Goal: Task Accomplishment & Management: Manage account settings

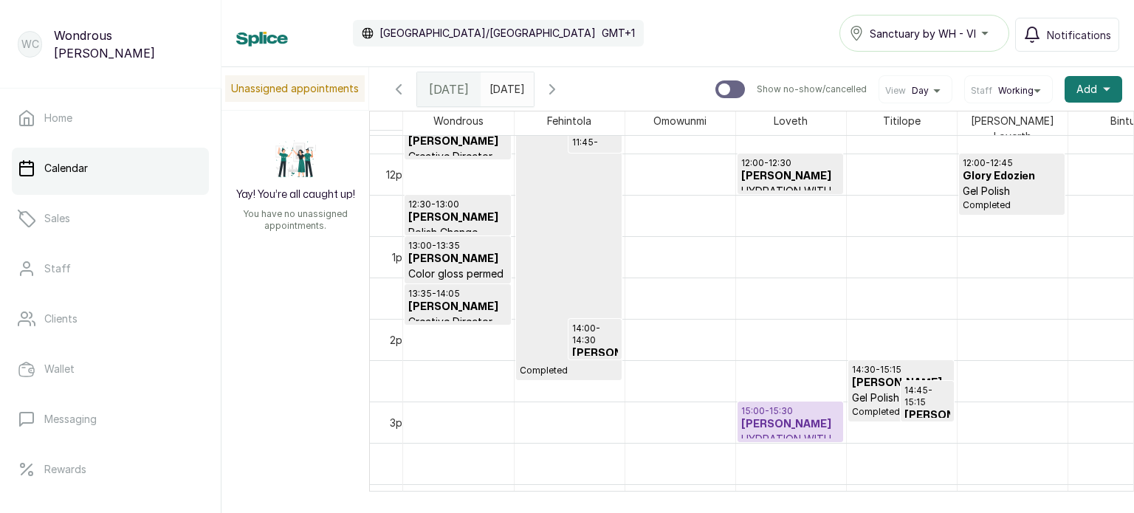
scroll to position [966, 0]
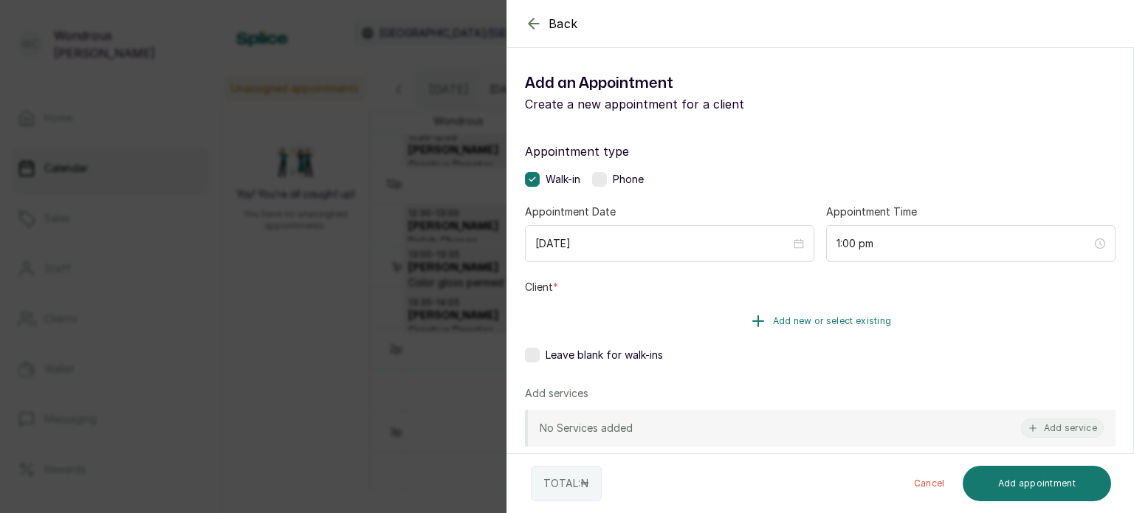
click at [808, 321] on span "Add new or select existing" at bounding box center [832, 321] width 119 height 12
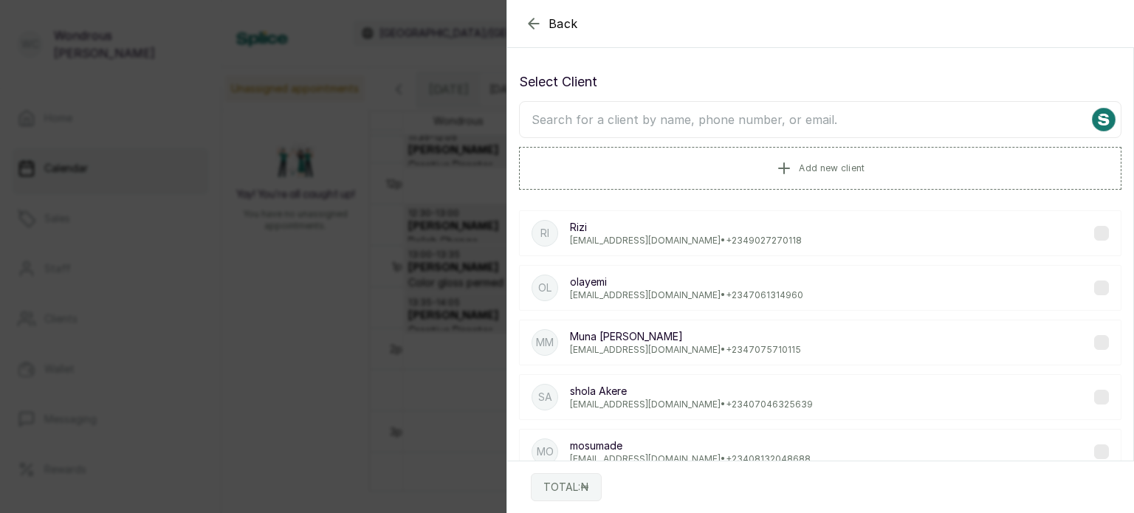
click at [797, 123] on input "text" at bounding box center [820, 119] width 603 height 37
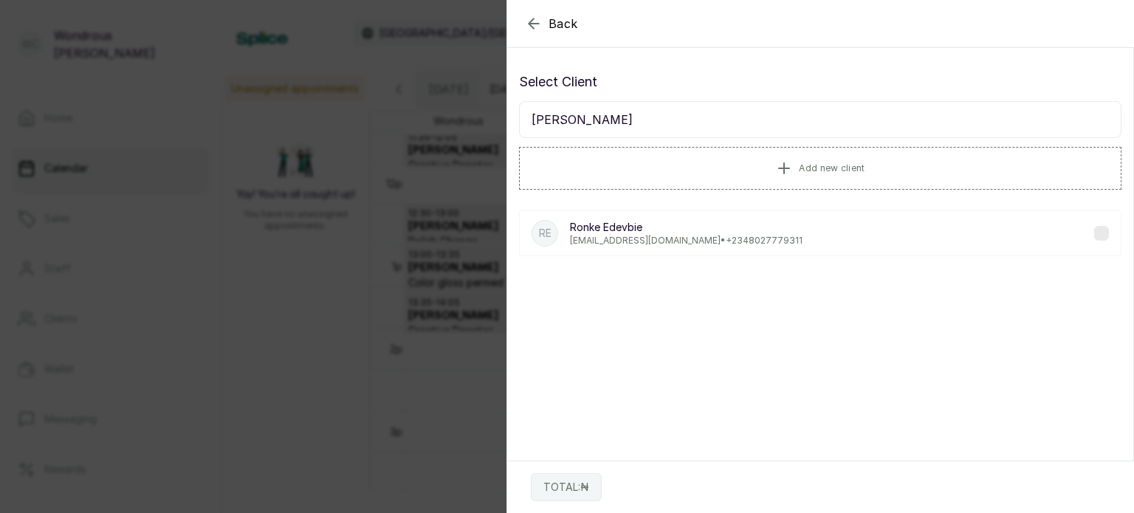
type input "[PERSON_NAME]"
click at [697, 224] on p "[PERSON_NAME]" at bounding box center [686, 227] width 233 height 15
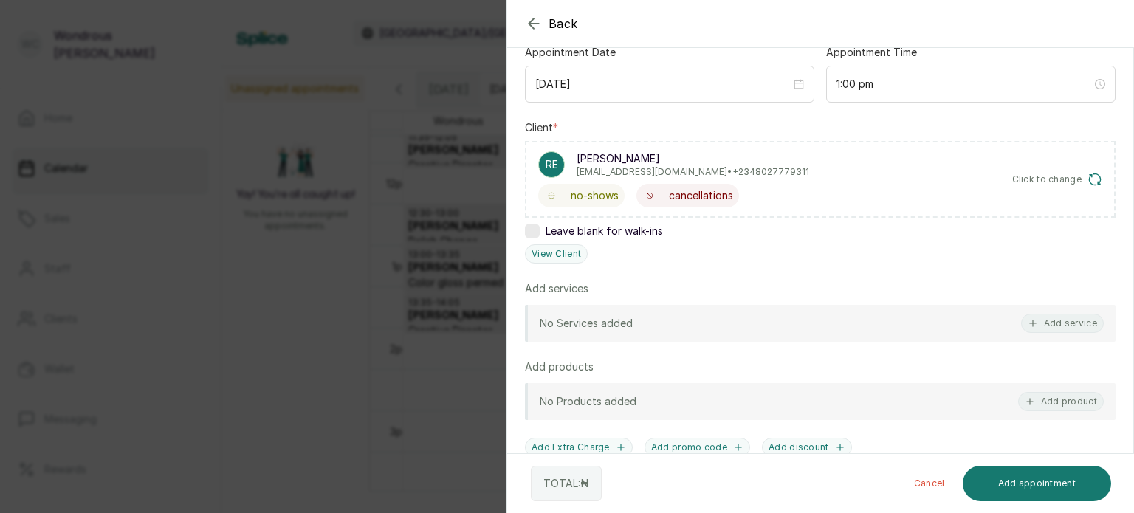
scroll to position [168, 0]
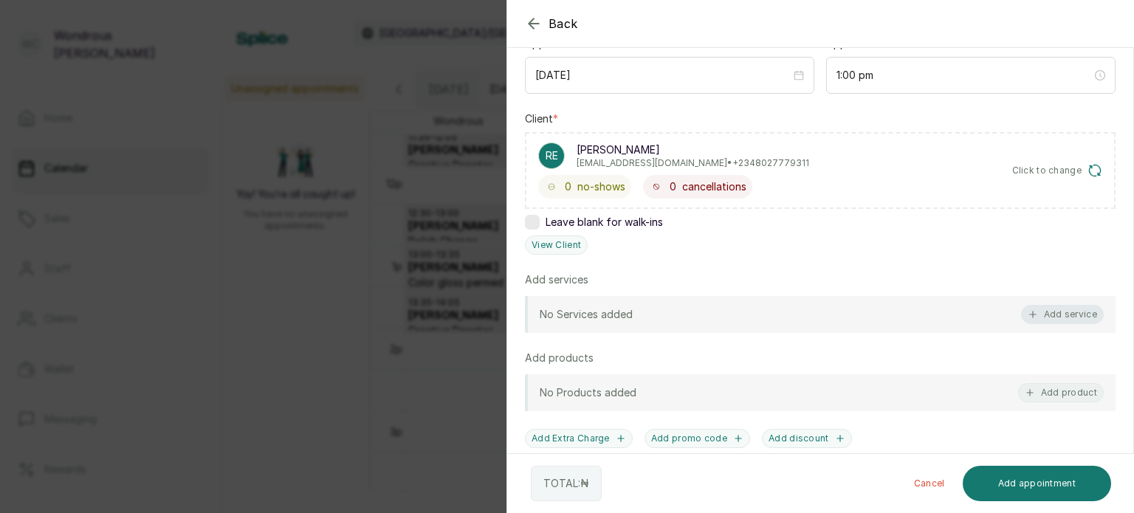
click at [1057, 318] on button "Add service" at bounding box center [1062, 314] width 83 height 19
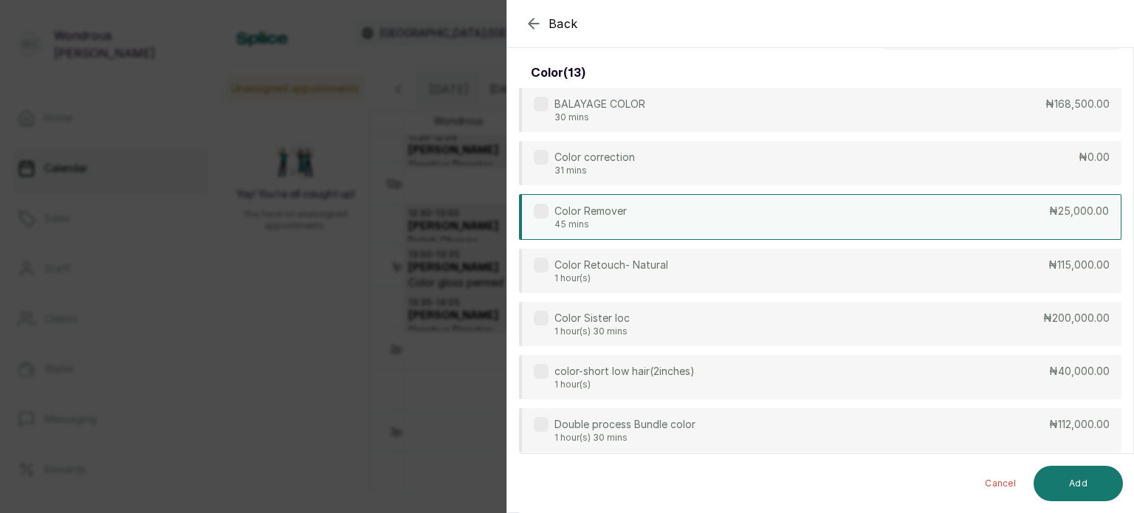
scroll to position [0, 0]
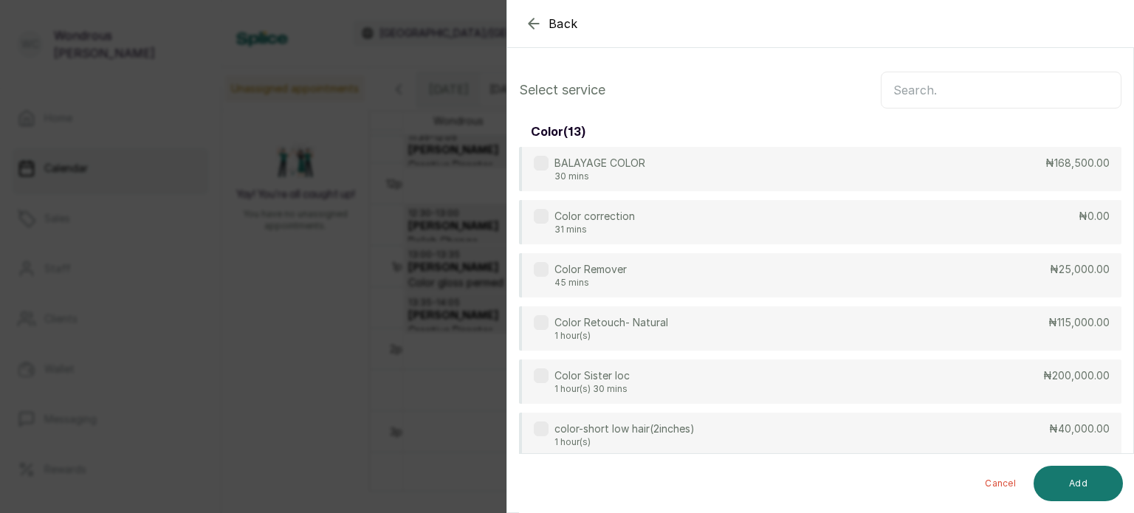
click at [894, 101] on input "text" at bounding box center [1001, 90] width 241 height 37
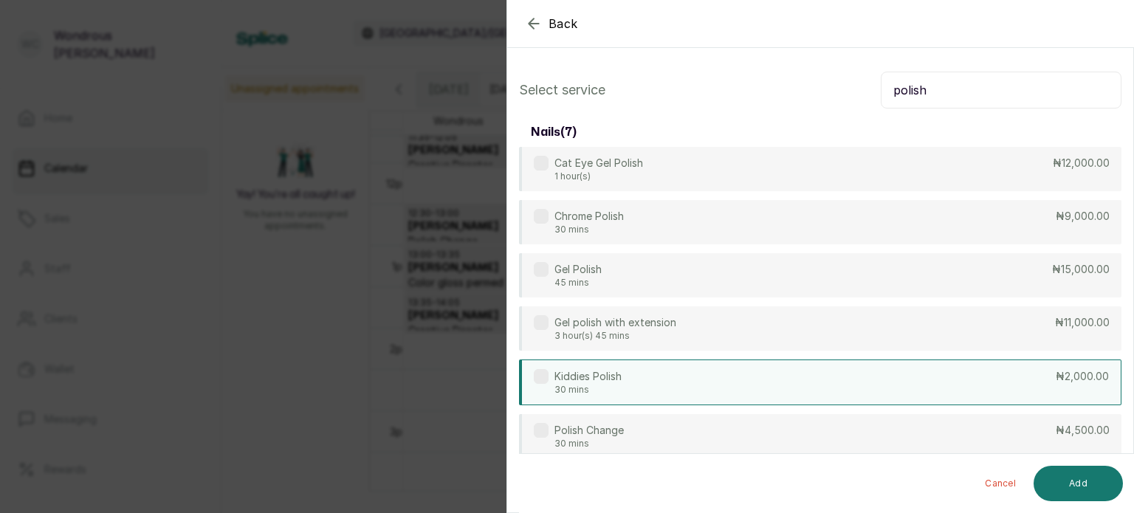
scroll to position [69, 0]
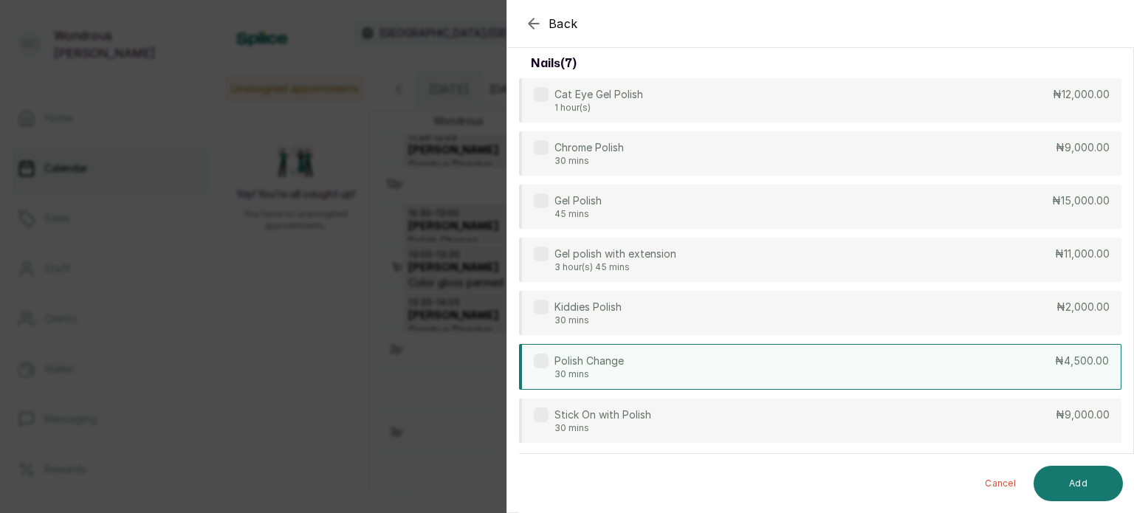
type input "polish"
click at [691, 363] on div "Polish Change 30 mins ₦4,500.00" at bounding box center [820, 367] width 603 height 46
click at [1104, 487] on button "Add" at bounding box center [1078, 483] width 89 height 35
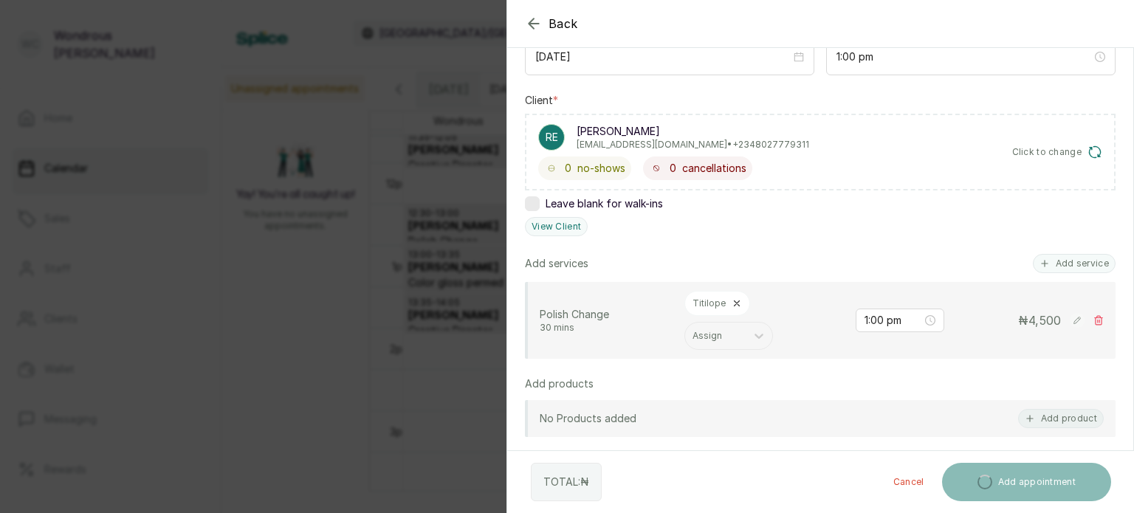
scroll to position [192, 0]
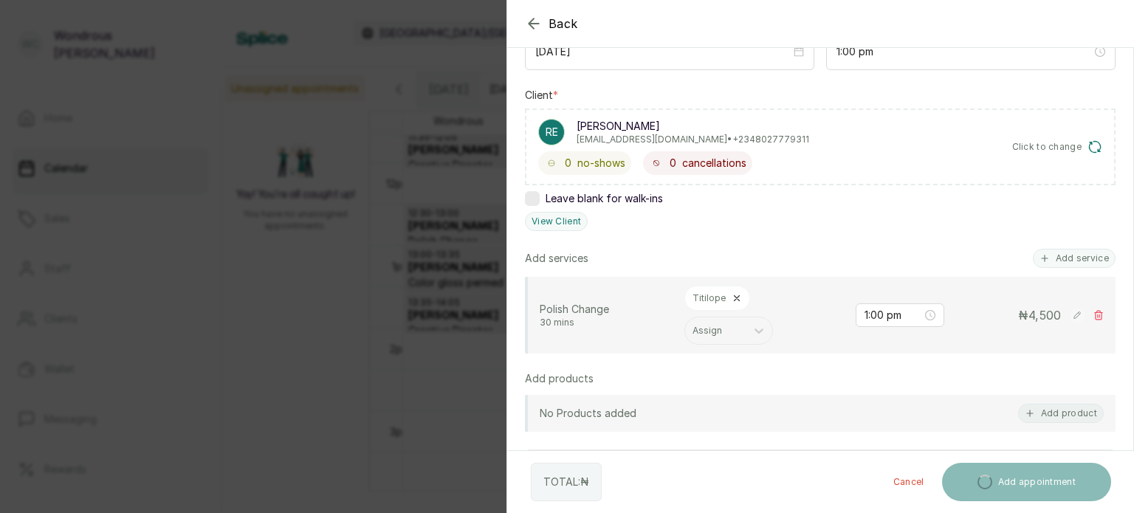
click at [1074, 314] on icon at bounding box center [1077, 315] width 7 height 7
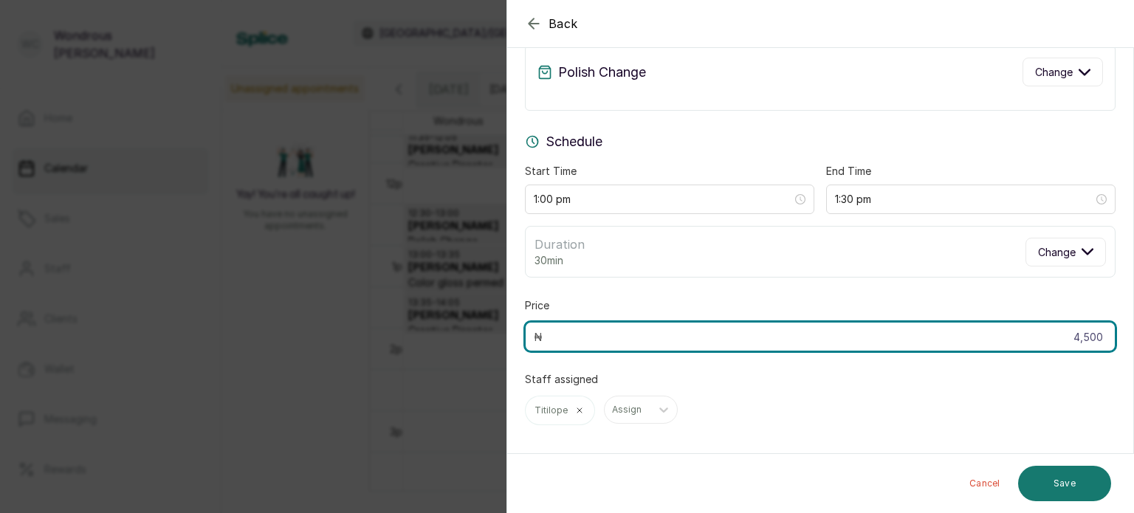
click at [1096, 333] on input "4,500" at bounding box center [820, 337] width 591 height 30
type input "4"
type input "9,000"
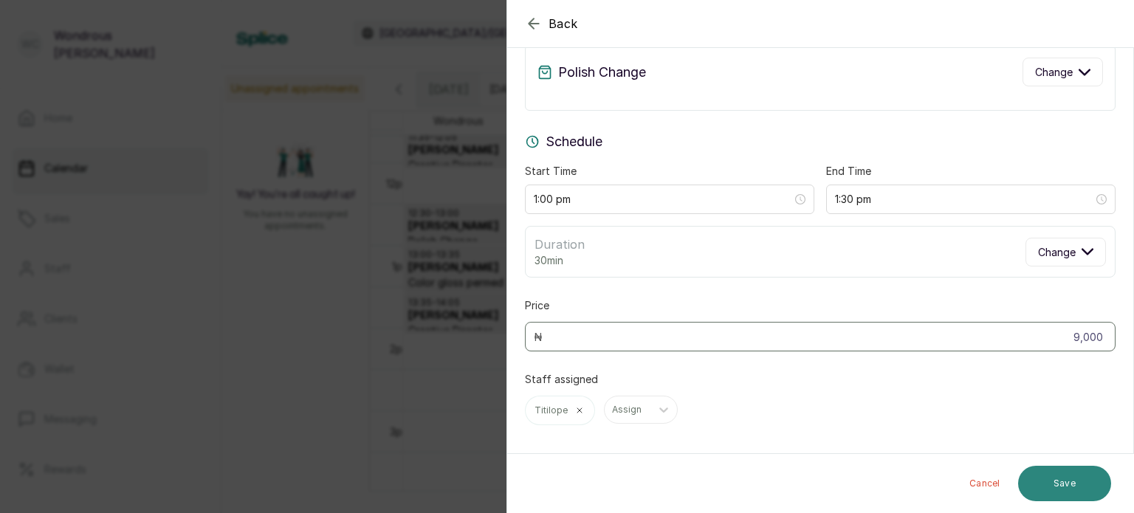
click at [1063, 492] on button "Save" at bounding box center [1064, 483] width 93 height 35
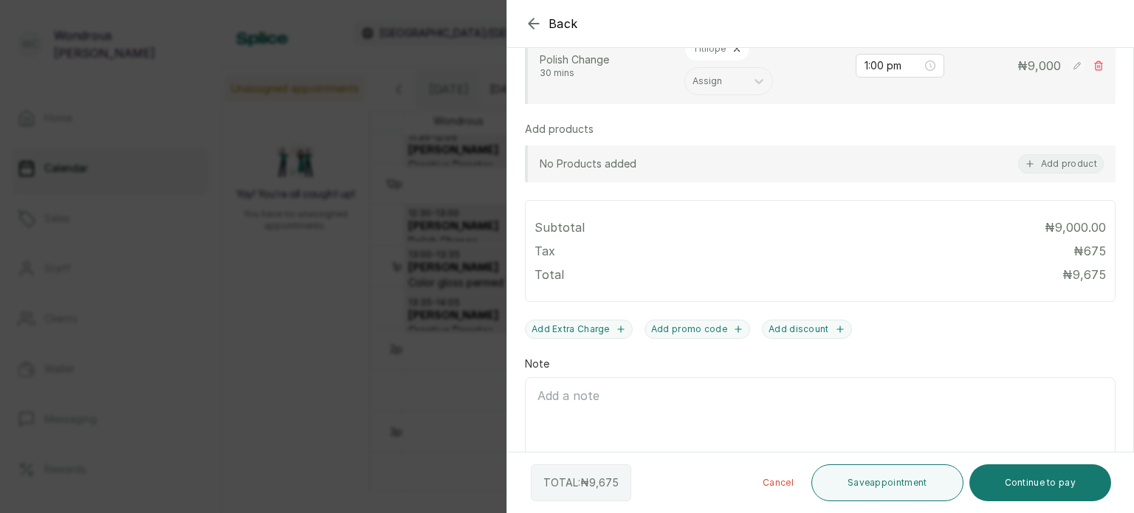
scroll to position [447, 0]
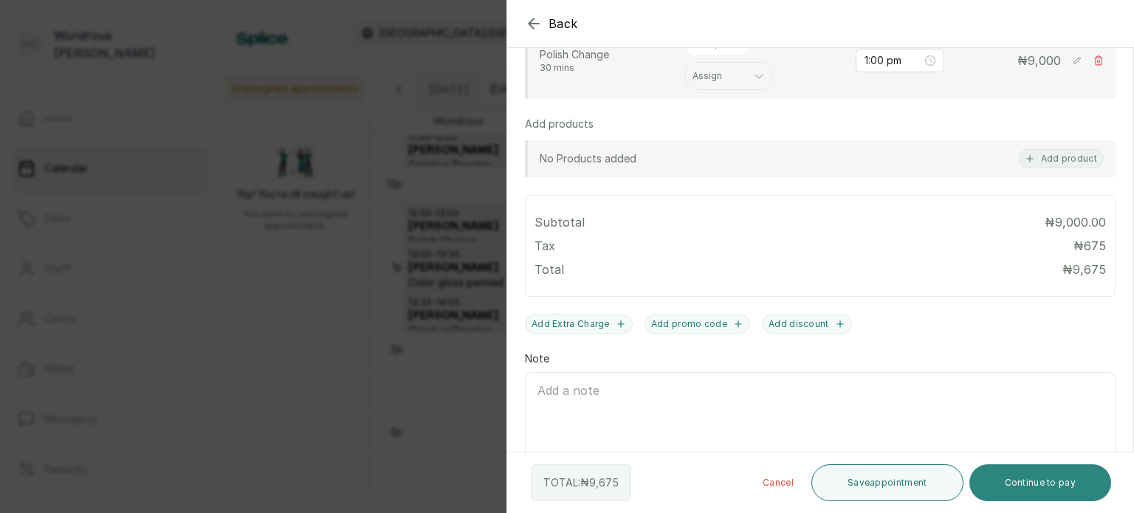
click at [1027, 478] on button "Continue to pay" at bounding box center [1040, 482] width 143 height 37
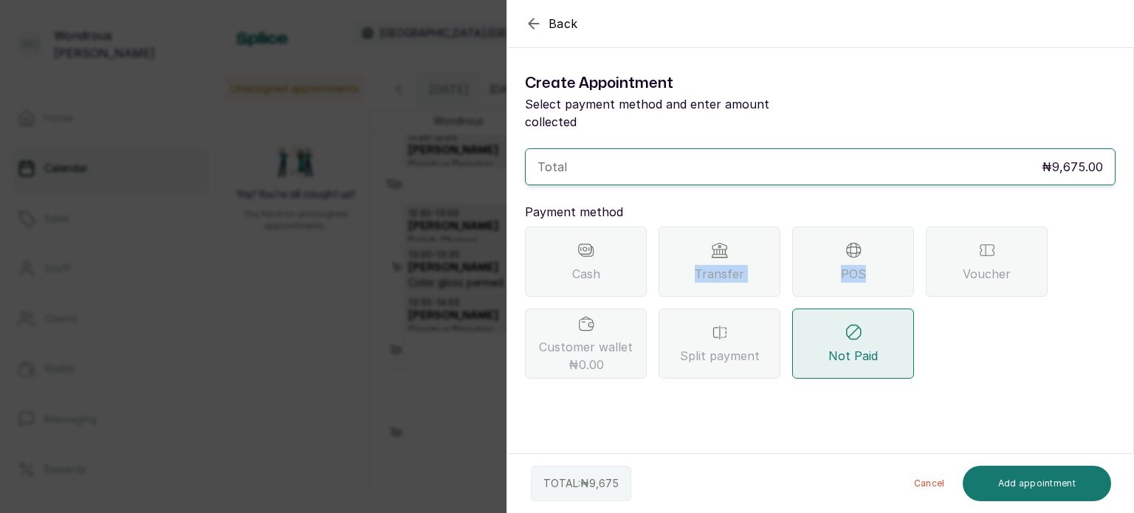
drag, startPoint x: 871, startPoint y: 242, endPoint x: 727, endPoint y: 236, distance: 144.1
click at [727, 236] on div "Cash Transfer POS Voucher Customer wallet ₦0.00 Split payment Not Paid" at bounding box center [820, 303] width 591 height 152
click at [727, 241] on icon at bounding box center [720, 250] width 18 height 18
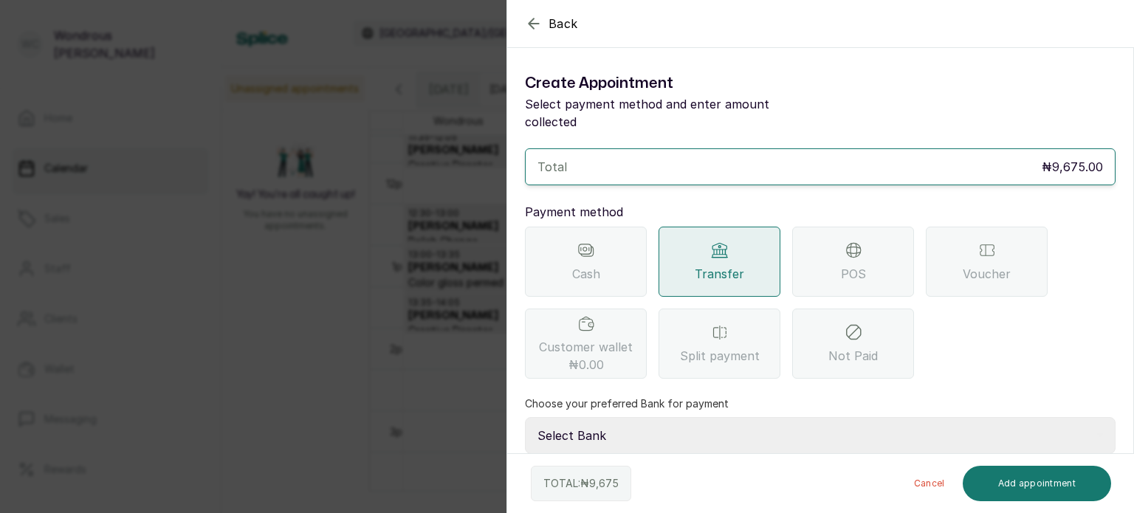
scroll to position [72, 0]
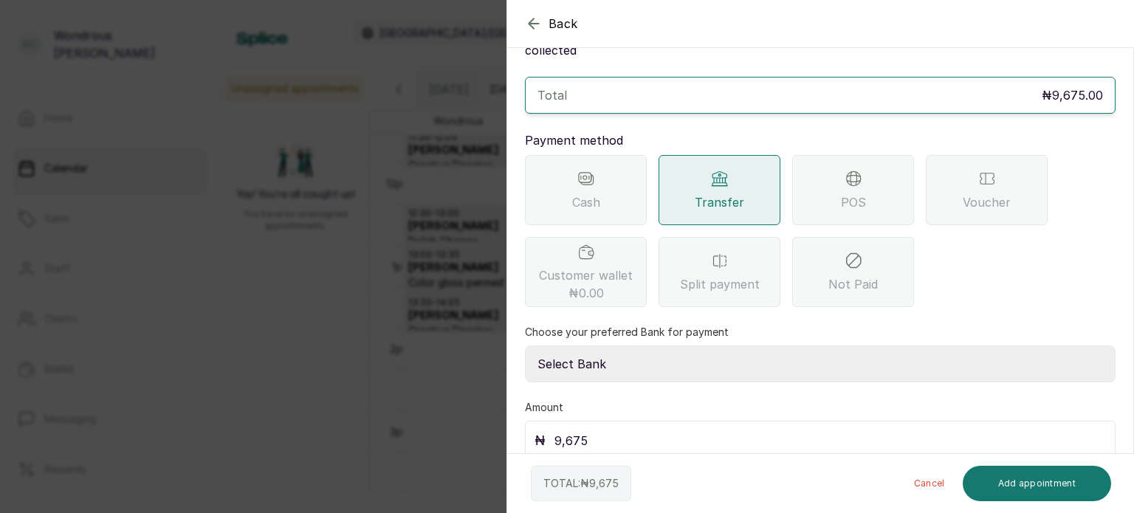
click at [628, 358] on select "Select Bank SBYWH ENTERPRISE Union Bank of Nigeria SBYWH ENTERPRISE Guaranty Tr…" at bounding box center [820, 364] width 591 height 37
select select "4d00f10c-fa79-43ea-807e-2e57bb9eff76"
click at [525, 346] on select "Select Bank SBYWH ENTERPRISE Union Bank of Nigeria SBYWH ENTERPRISE Guaranty Tr…" at bounding box center [820, 364] width 591 height 37
click at [1059, 478] on button "Add appointment" at bounding box center [1037, 483] width 149 height 35
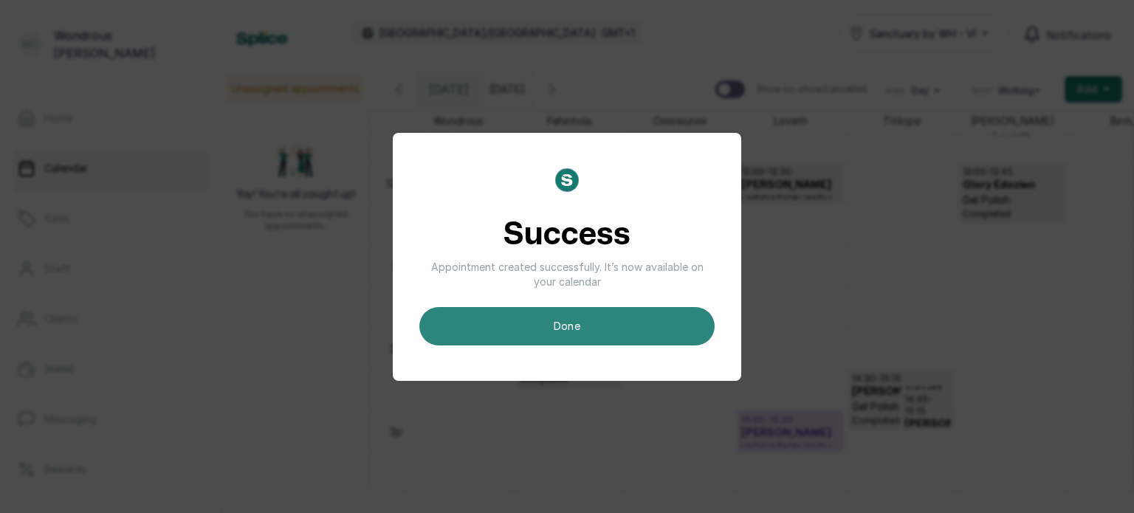
click at [650, 331] on button "done" at bounding box center [566, 326] width 295 height 38
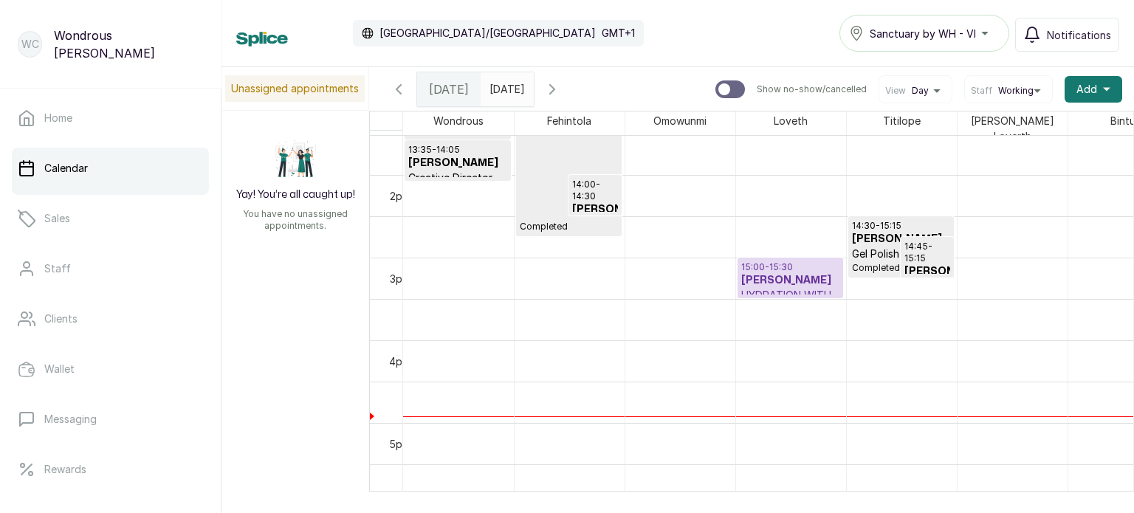
scroll to position [1119, 0]
click at [791, 272] on h3 "[PERSON_NAME]" at bounding box center [790, 279] width 98 height 15
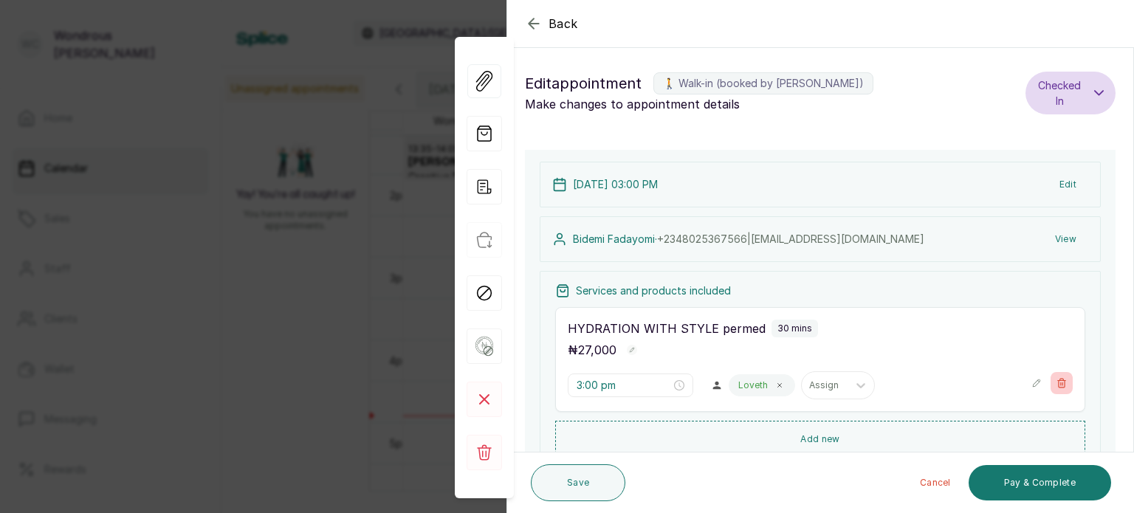
click at [1057, 366] on div "HYDRATION WITH STYLE permed 30 mins ₦ 27,000 3:00 pm Loveth Assign" at bounding box center [820, 359] width 530 height 105
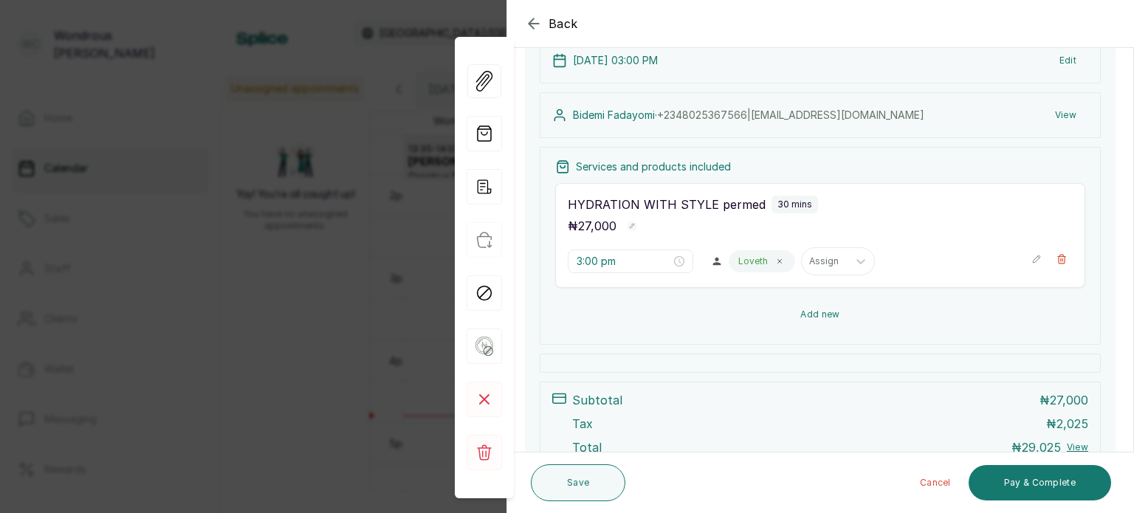
scroll to position [128, 0]
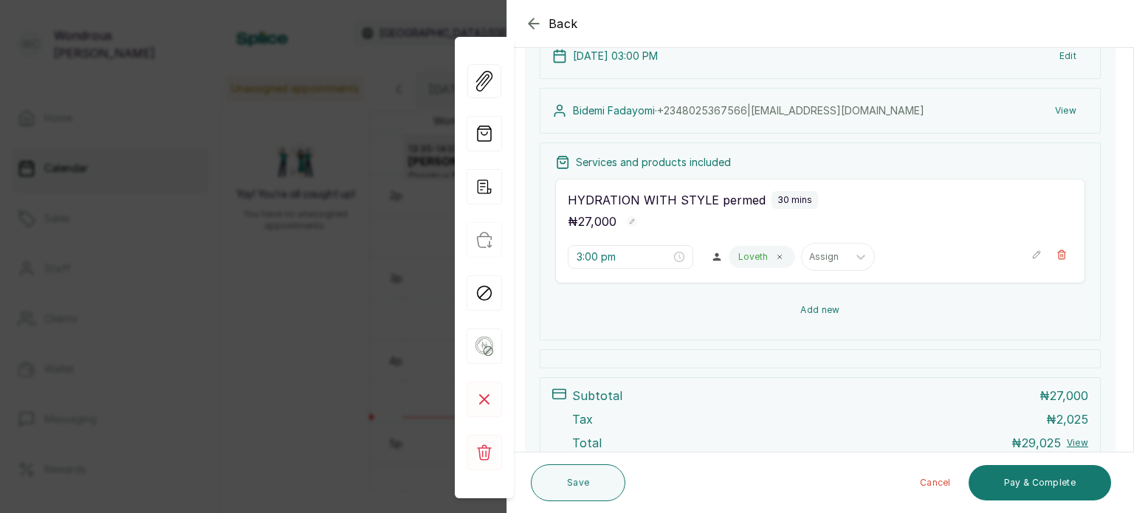
click at [857, 295] on button "Add new" at bounding box center [820, 309] width 530 height 35
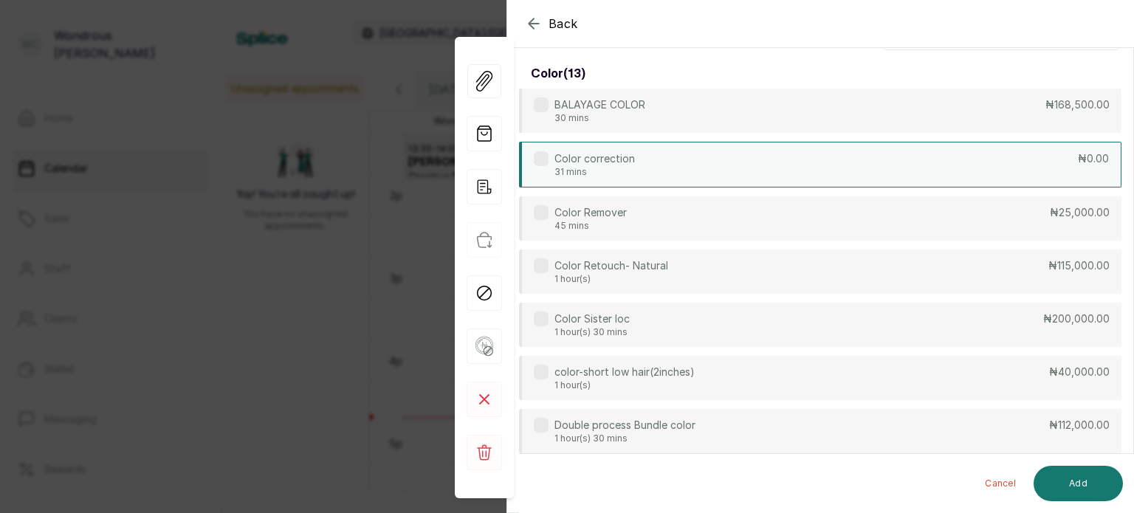
scroll to position [0, 0]
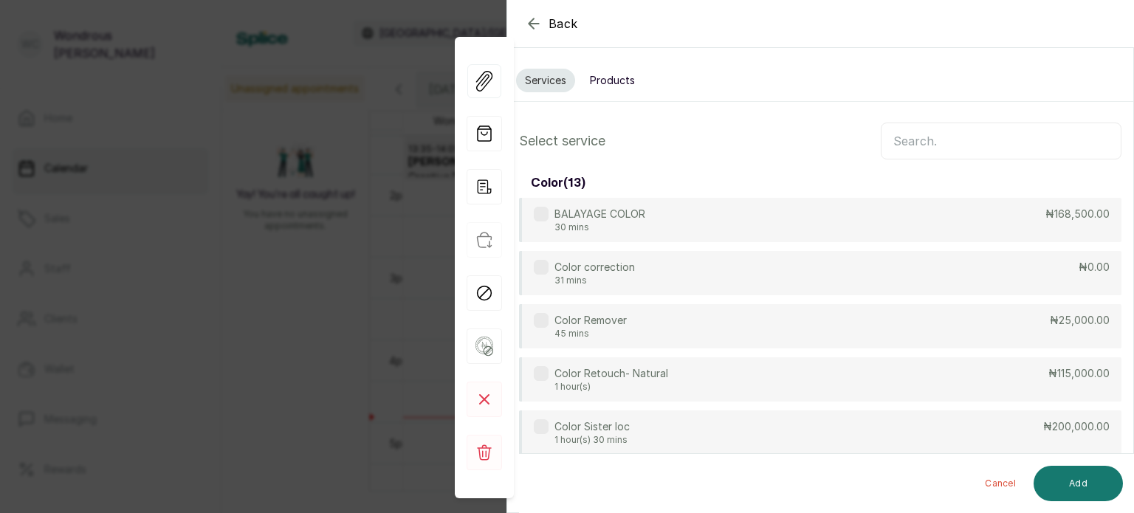
click at [907, 140] on input "text" at bounding box center [1001, 141] width 241 height 37
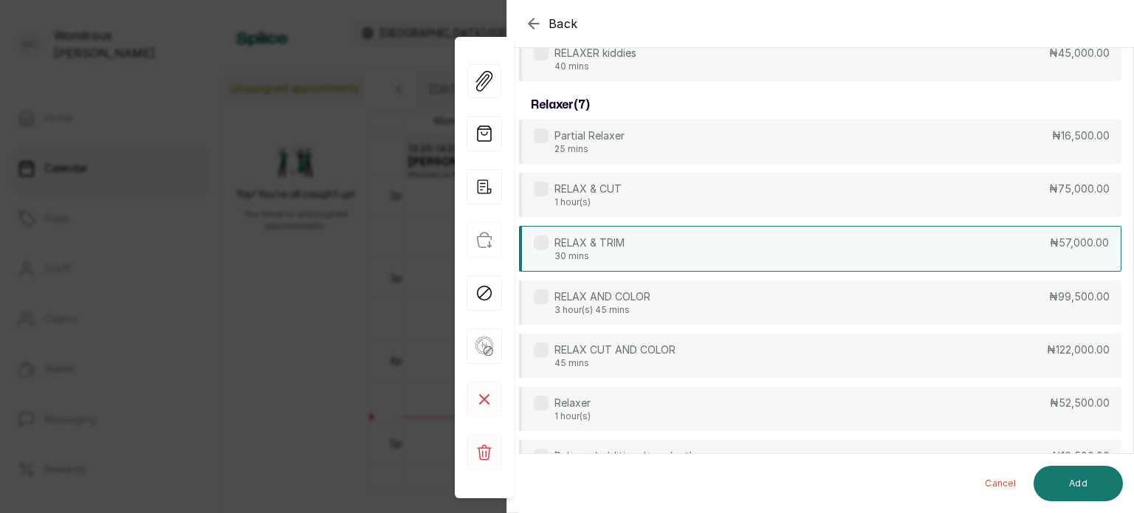
scroll to position [242, 0]
type input "relax"
click at [715, 251] on div "RELAX & TRIM 30 mins ₦57,000.00" at bounding box center [820, 250] width 603 height 46
click at [1074, 483] on button "Add" at bounding box center [1078, 483] width 89 height 35
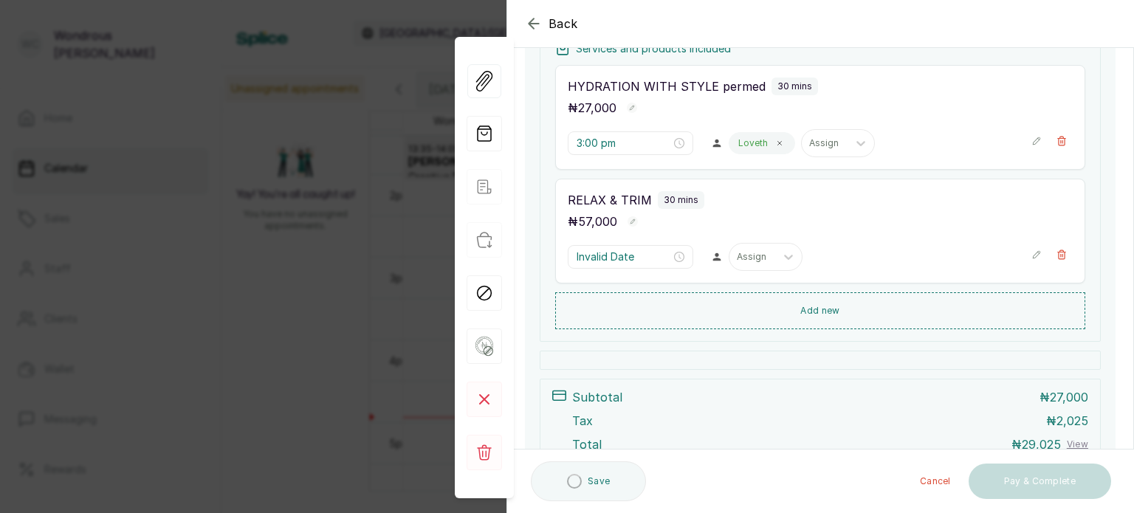
type input "3:30 pm"
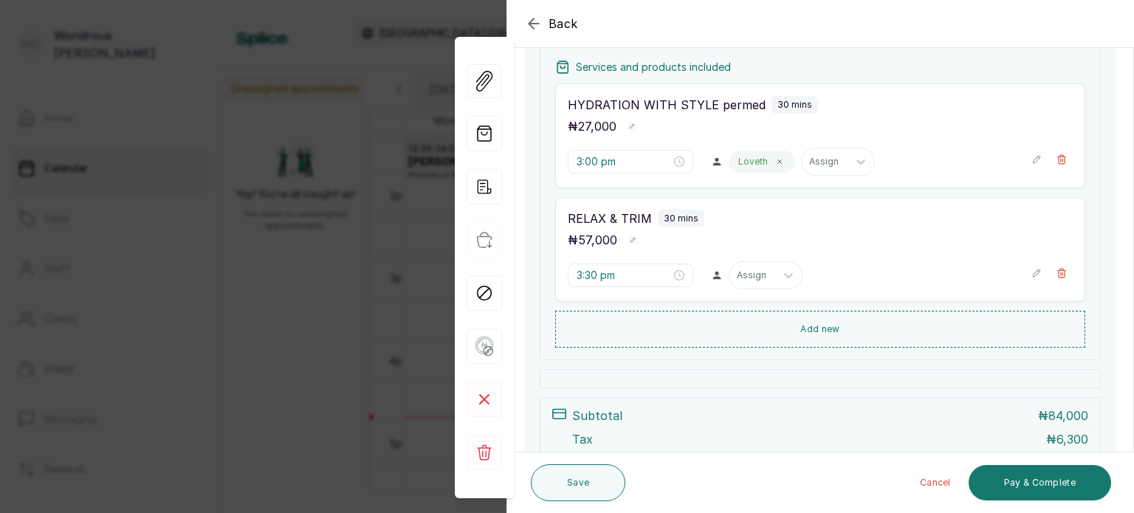
scroll to position [222, 0]
click at [1051, 159] on button "Show no-show/cancelled" at bounding box center [1062, 162] width 22 height 22
type input "3:30 pm"
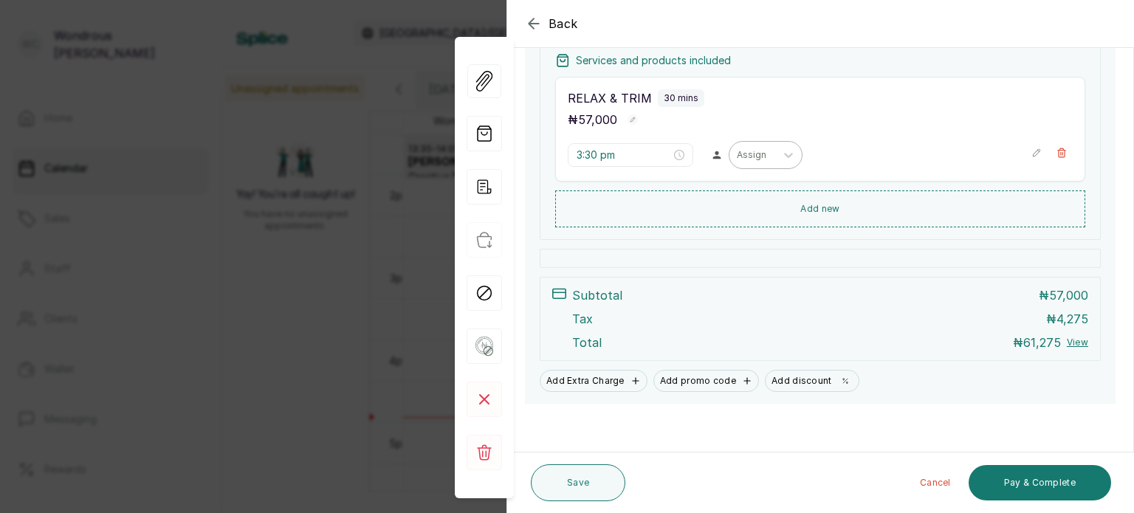
scroll to position [230, 0]
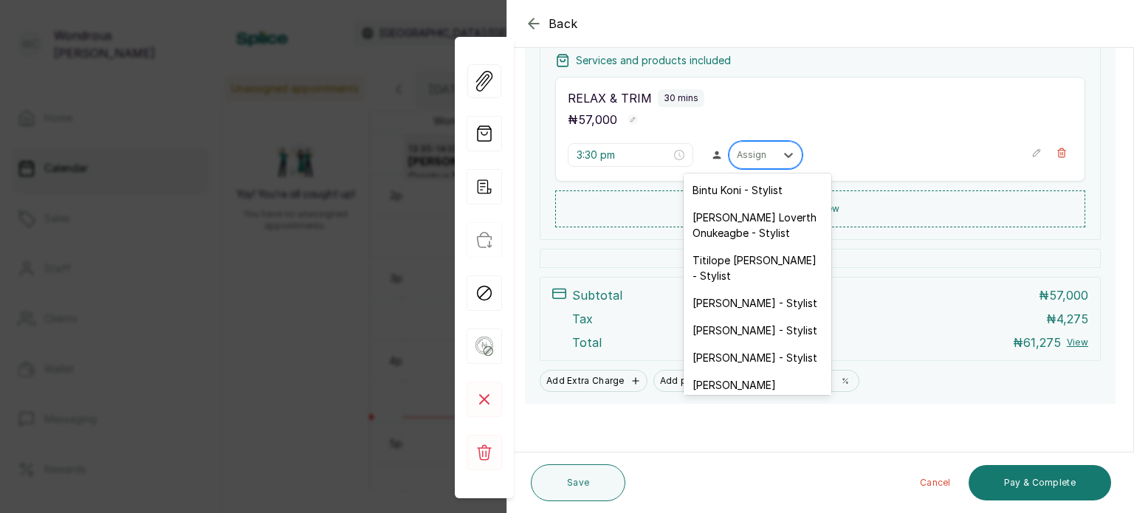
click at [758, 154] on div at bounding box center [752, 154] width 31 height 13
click at [762, 297] on div "[PERSON_NAME] - Stylist" at bounding box center [758, 302] width 148 height 27
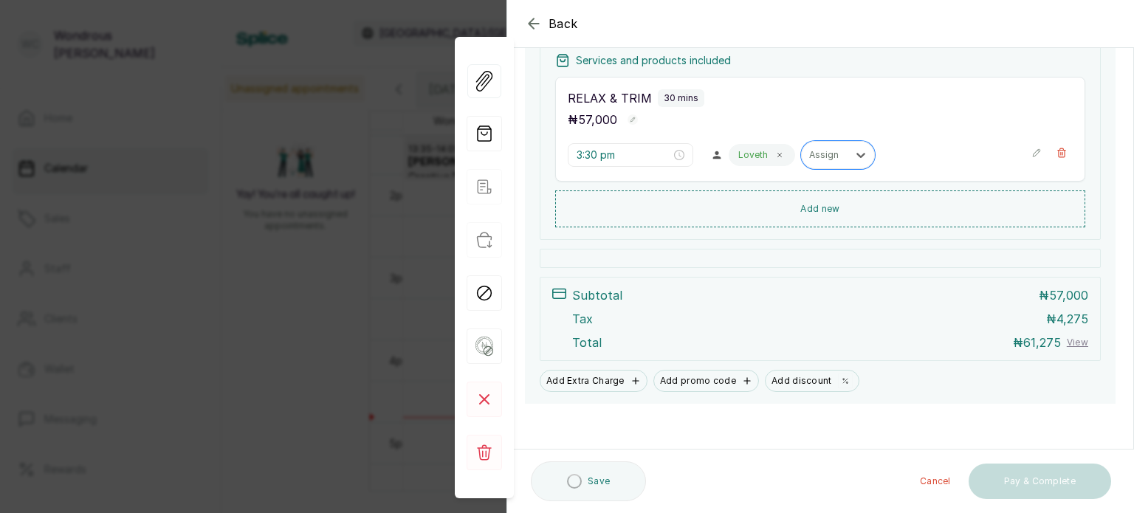
scroll to position [231, 0]
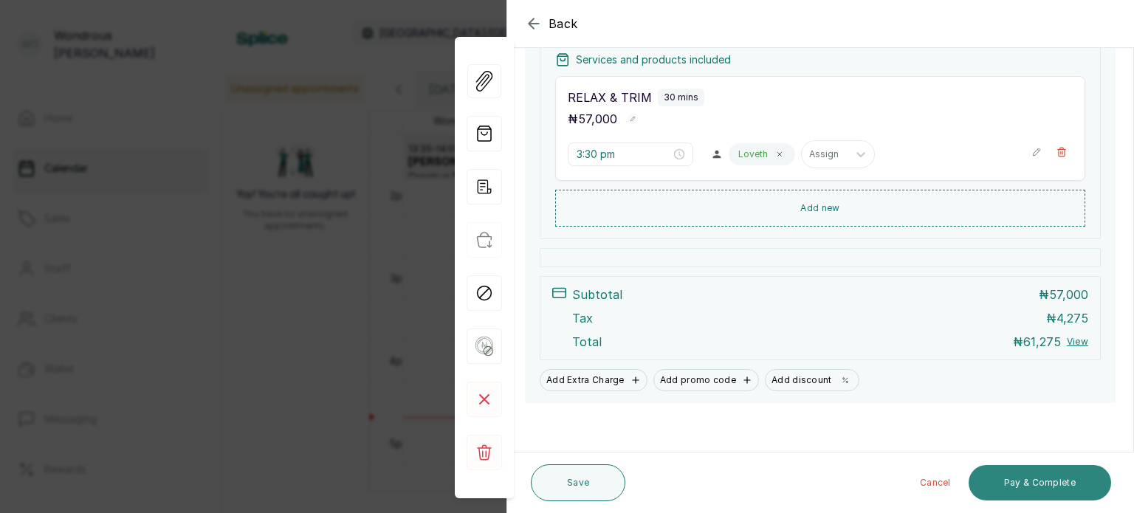
click at [1006, 483] on button "Pay & Complete" at bounding box center [1040, 482] width 143 height 35
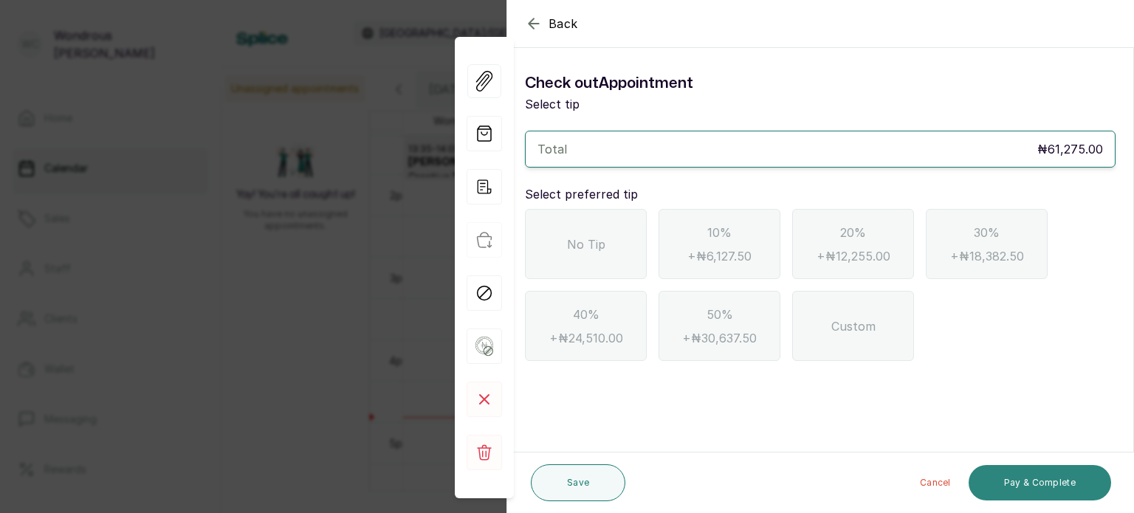
scroll to position [0, 0]
click at [575, 244] on span "No Tip" at bounding box center [586, 245] width 38 height 18
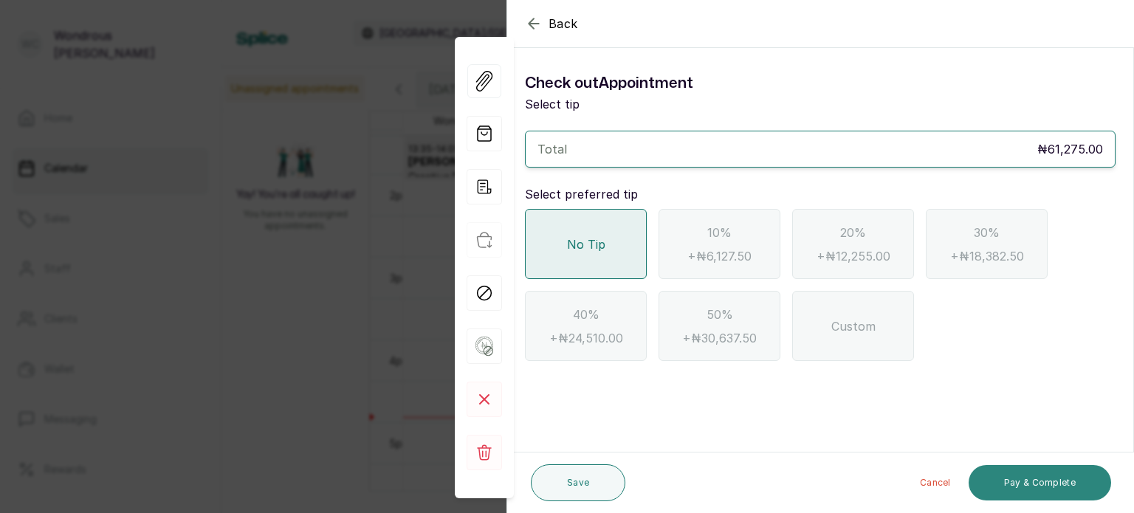
click at [1043, 480] on button "Pay & Complete" at bounding box center [1040, 482] width 143 height 35
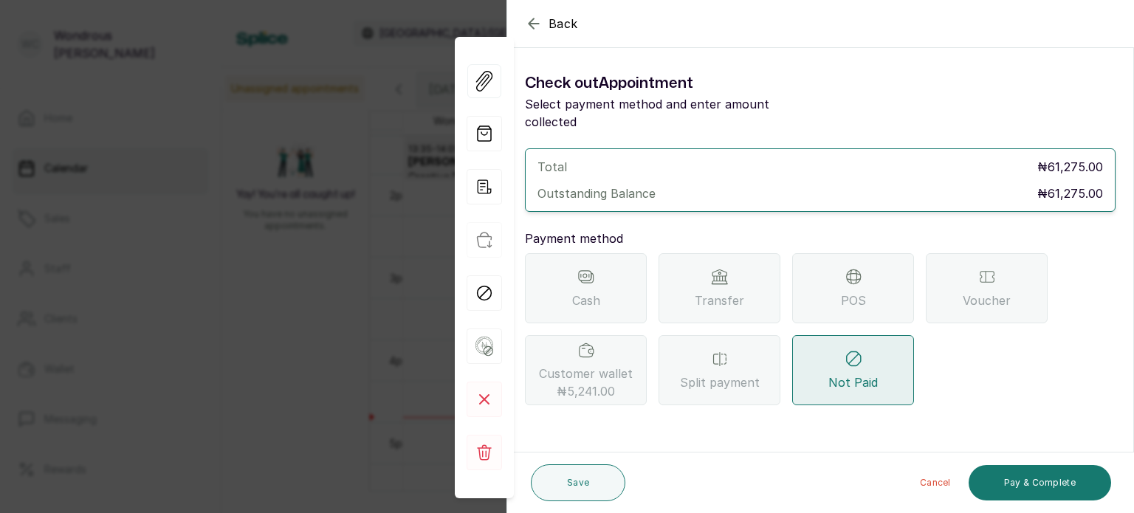
click at [708, 292] on span "Transfer" at bounding box center [719, 301] width 49 height 18
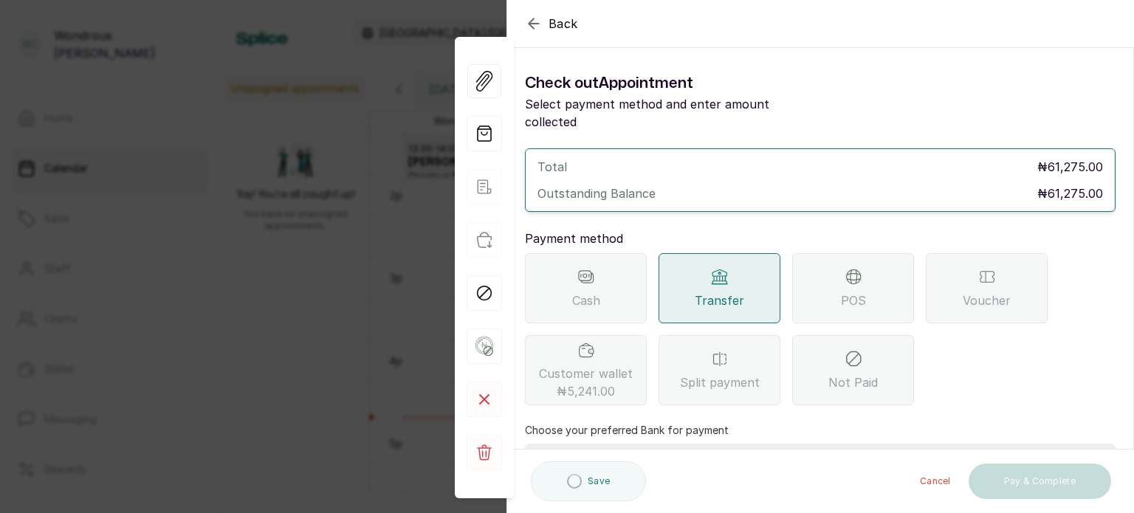
scroll to position [151, 0]
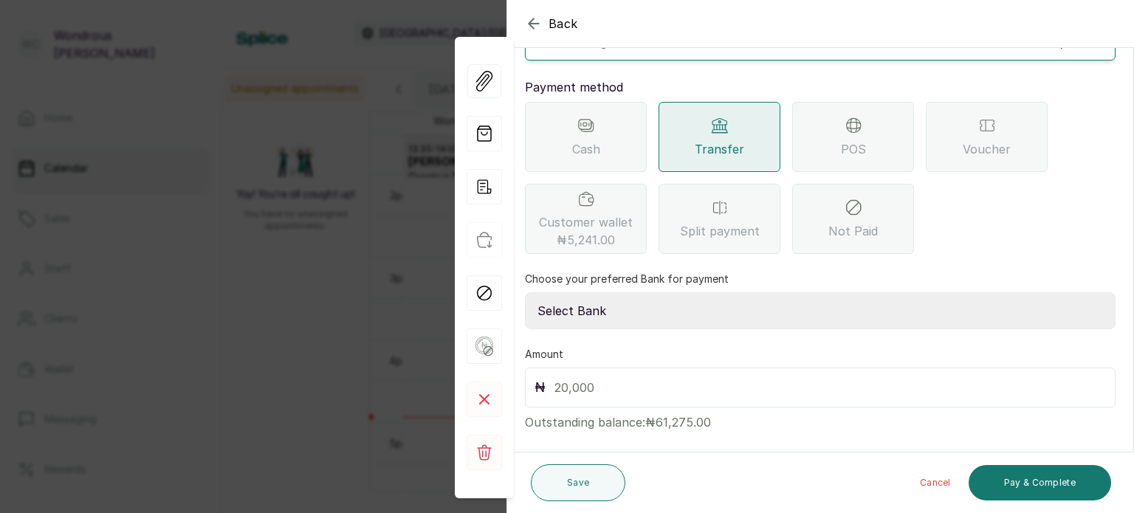
click at [597, 301] on select "Select Bank SBYWH ENTERPRISE Union Bank of Nigeria SBYWH ENTERPRISE Guaranty Tr…" at bounding box center [820, 310] width 591 height 37
select select "4d00f10c-fa79-43ea-807e-2e57bb9eff76"
click at [525, 292] on select "Select Bank SBYWH ENTERPRISE Union Bank of Nigeria SBYWH ENTERPRISE Guaranty Tr…" at bounding box center [820, 310] width 591 height 37
click at [627, 377] on input "text" at bounding box center [831, 387] width 552 height 21
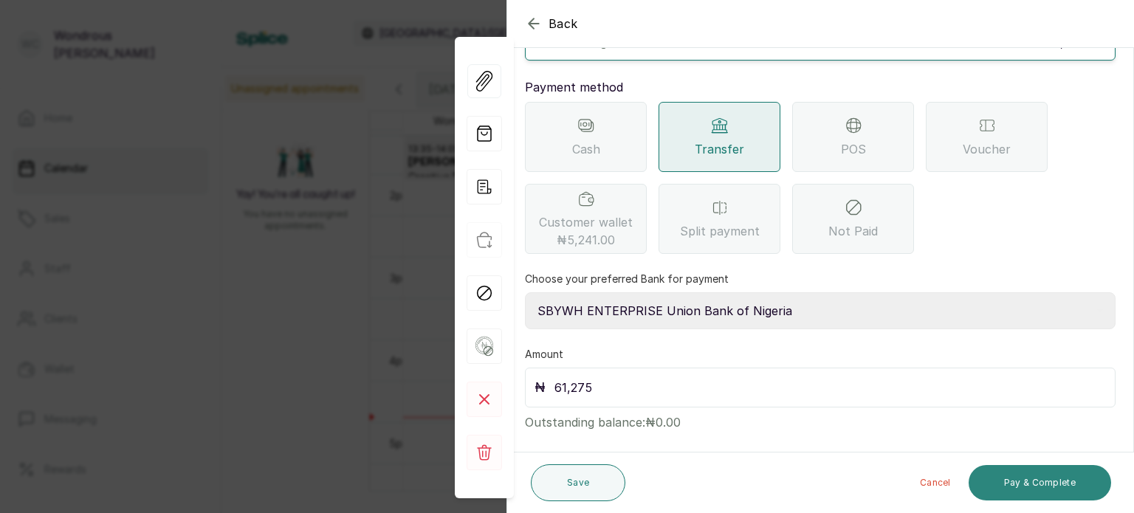
type input "61,275"
click at [1012, 485] on button "Pay & Complete" at bounding box center [1040, 482] width 143 height 35
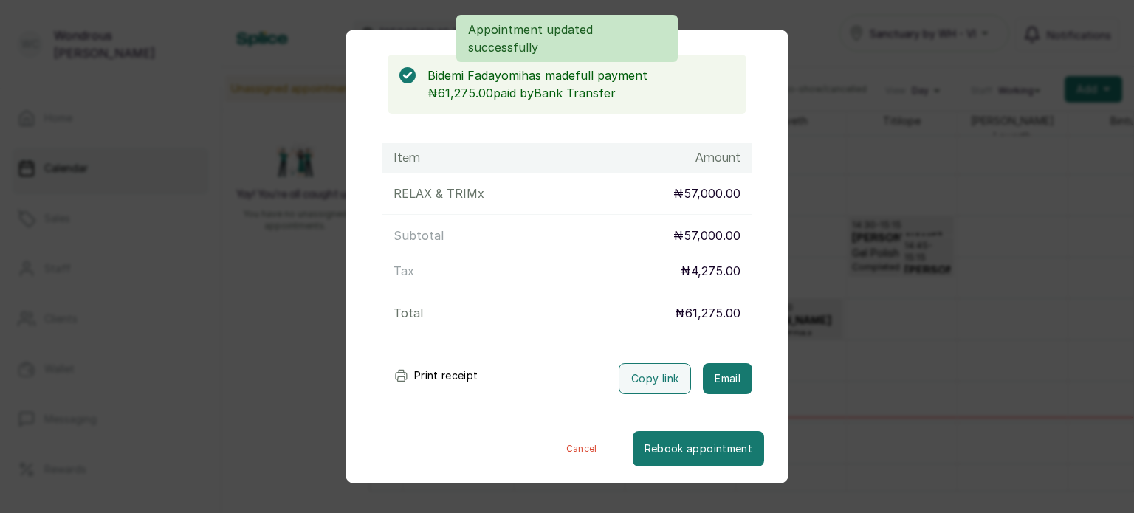
scroll to position [124, 0]
click at [447, 371] on button "Print receipt" at bounding box center [436, 377] width 109 height 30
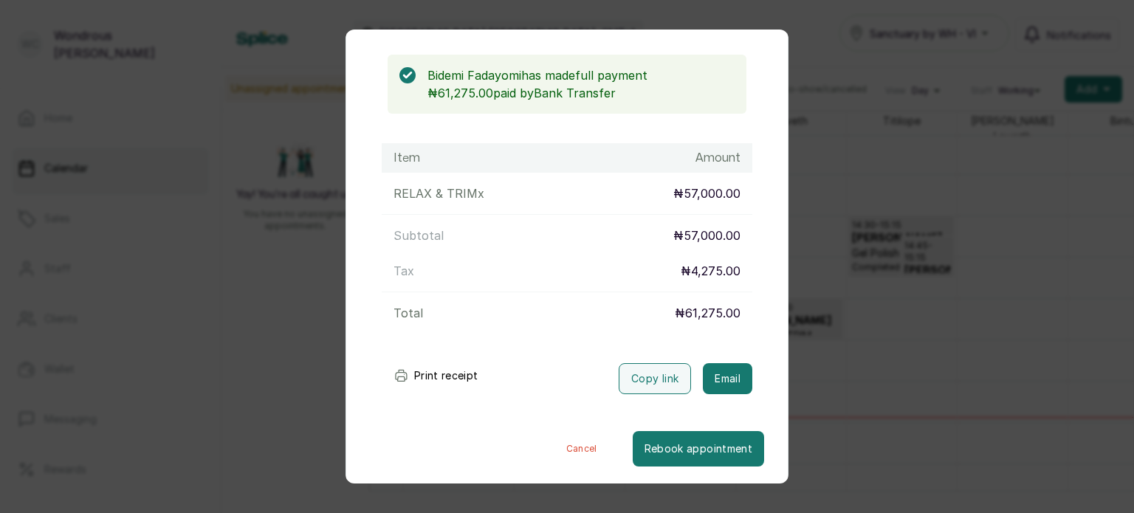
click at [972, 340] on div "Transaction Details Booking ID: # SPETkqk1 Date: [DATE] ・ 3:30 PM Billed to: [P…" at bounding box center [567, 256] width 1134 height 513
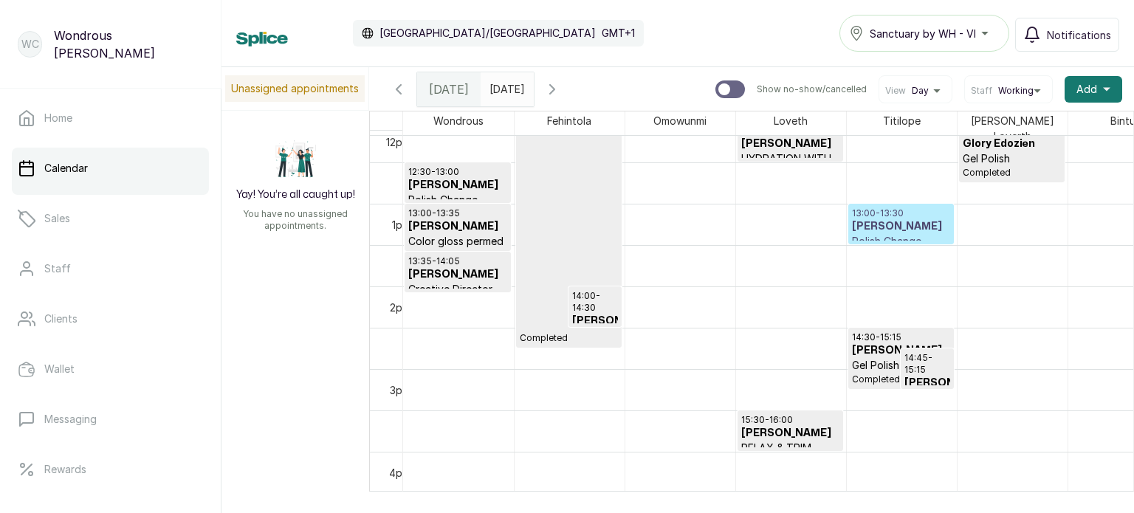
scroll to position [1007, 0]
click at [872, 222] on h3 "[PERSON_NAME]" at bounding box center [901, 226] width 98 height 15
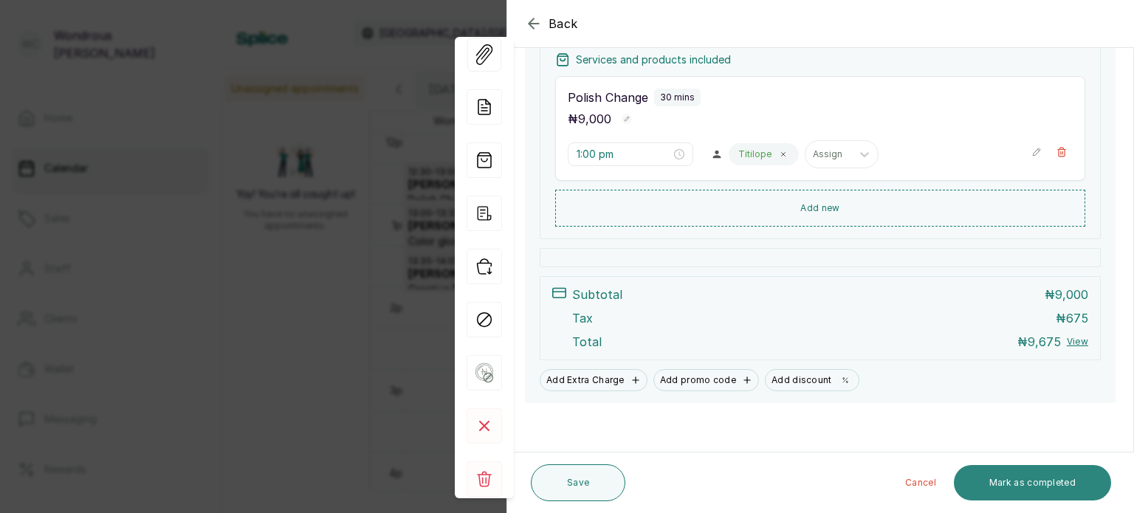
click at [1045, 478] on button "Mark as completed" at bounding box center [1032, 482] width 157 height 35
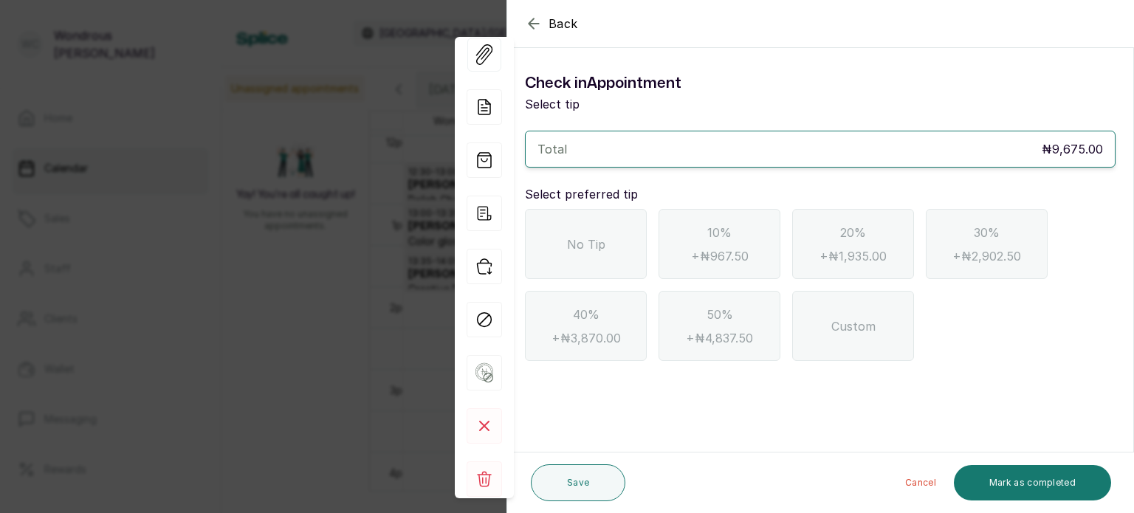
click at [608, 242] on div "No Tip" at bounding box center [586, 244] width 122 height 70
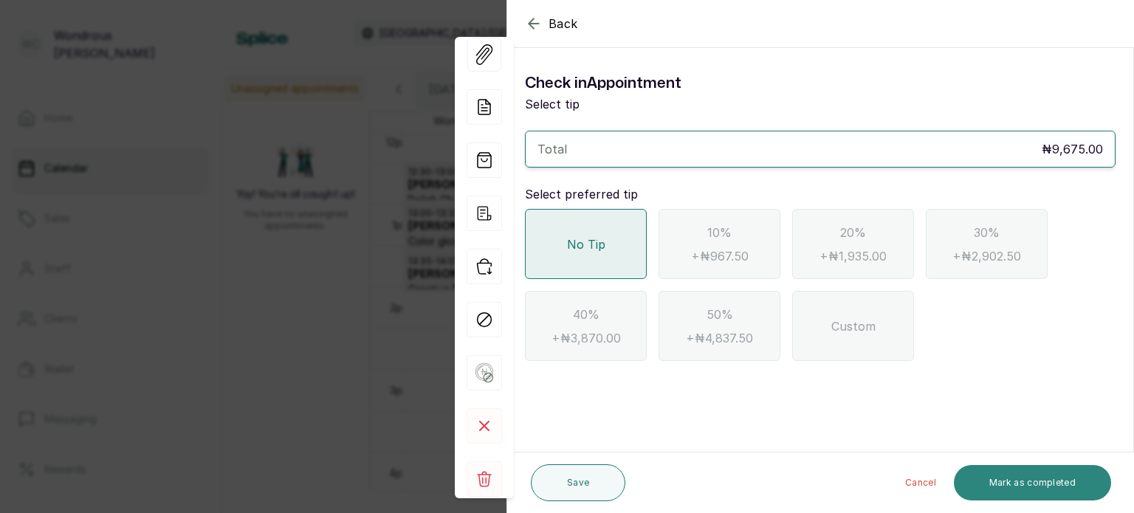
click at [1006, 465] on button "Mark as completed" at bounding box center [1032, 482] width 157 height 35
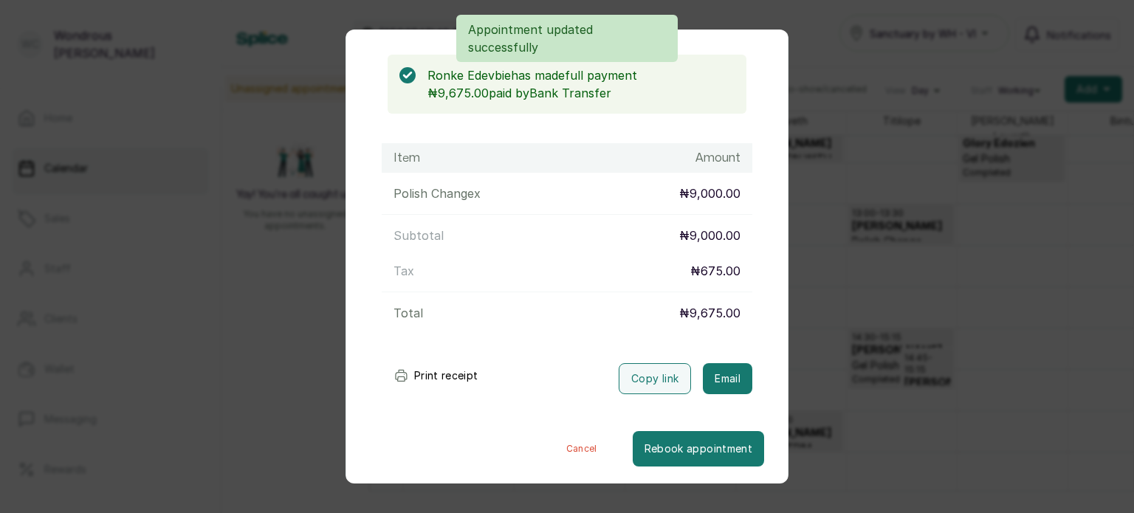
click at [439, 376] on button "Print receipt" at bounding box center [436, 376] width 109 height 30
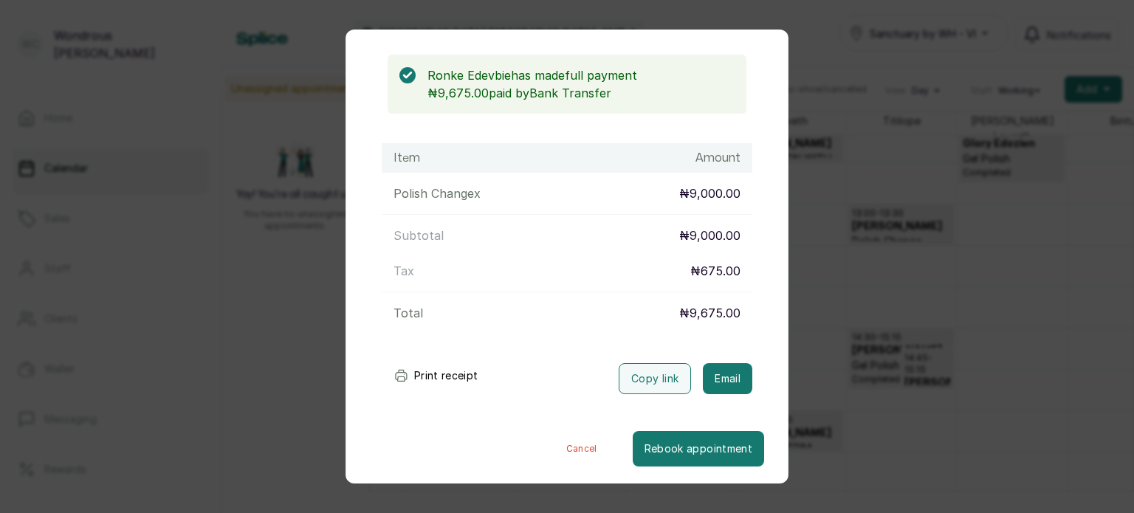
click at [885, 376] on div "Transaction Details Booking ID: # SPoMn2S1 Date: [DATE] ・ 1:00 PM Billed to: [P…" at bounding box center [567, 256] width 1134 height 513
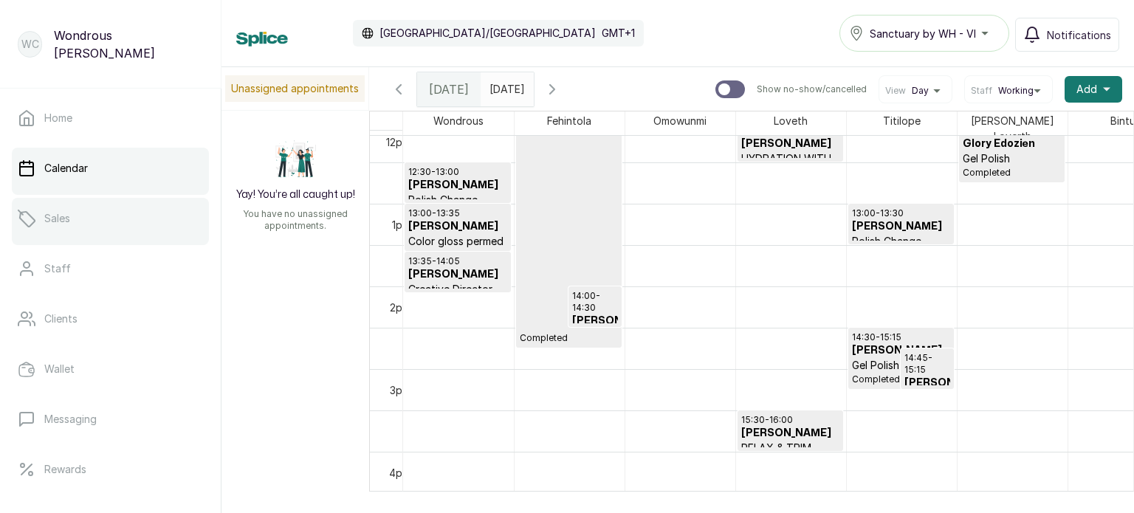
click at [103, 210] on link "Sales" at bounding box center [110, 218] width 197 height 41
